Goal: Subscribe to service/newsletter

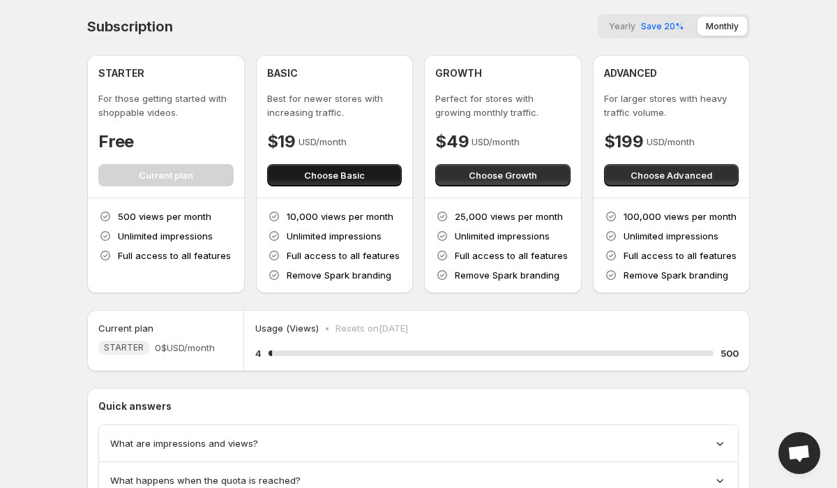
click at [314, 176] on span "Choose Basic" at bounding box center [334, 175] width 61 height 14
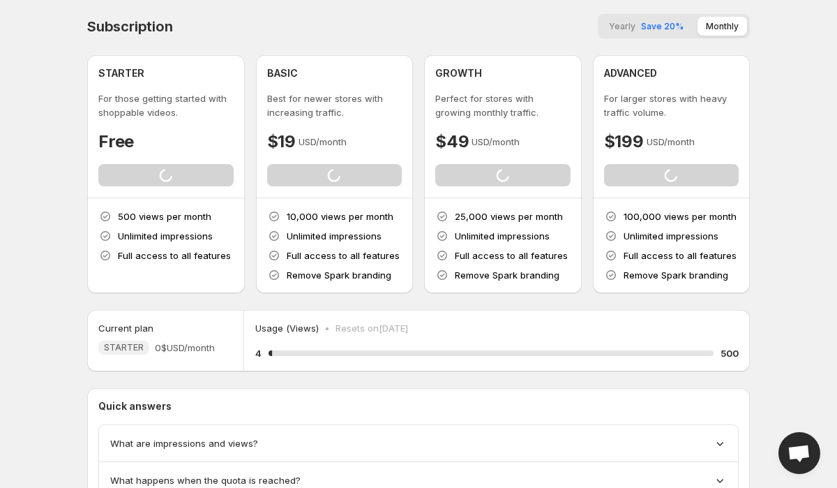
click at [326, 126] on div "BASIC Best for newer stores with increasing traffic. $19 USD/month Loading Choo…" at bounding box center [334, 126] width 135 height 120
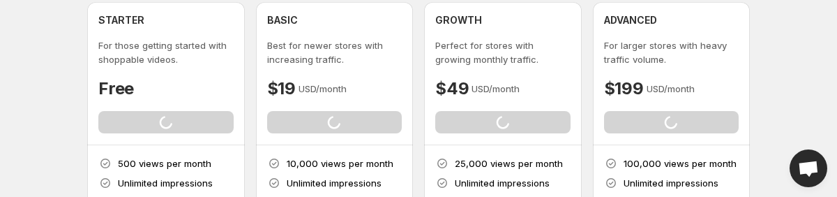
scroll to position [80, 0]
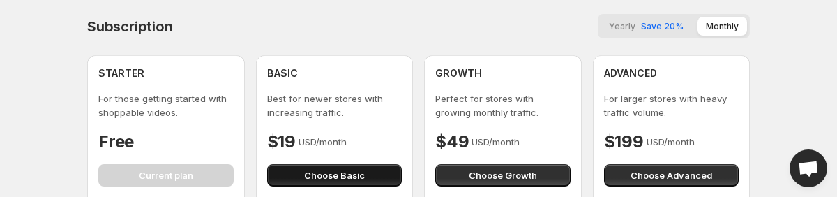
click at [323, 173] on span "Choose Basic" at bounding box center [334, 175] width 61 height 14
click at [320, 166] on button "Choose Basic" at bounding box center [334, 175] width 135 height 22
click at [320, 173] on span "Choose Basic" at bounding box center [334, 175] width 61 height 14
click at [297, 171] on button "Choose Basic" at bounding box center [334, 175] width 135 height 22
click at [319, 179] on span "Choose Basic" at bounding box center [334, 175] width 61 height 14
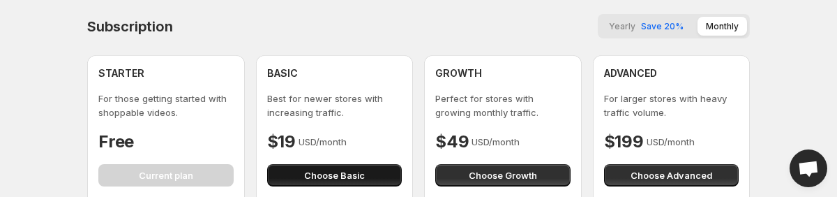
click at [345, 176] on span "Choose Basic" at bounding box center [334, 175] width 61 height 14
